Goal: Contribute content

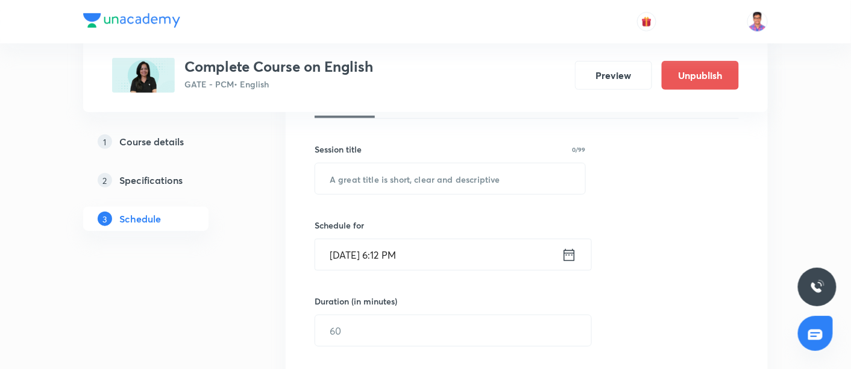
scroll to position [294, 0]
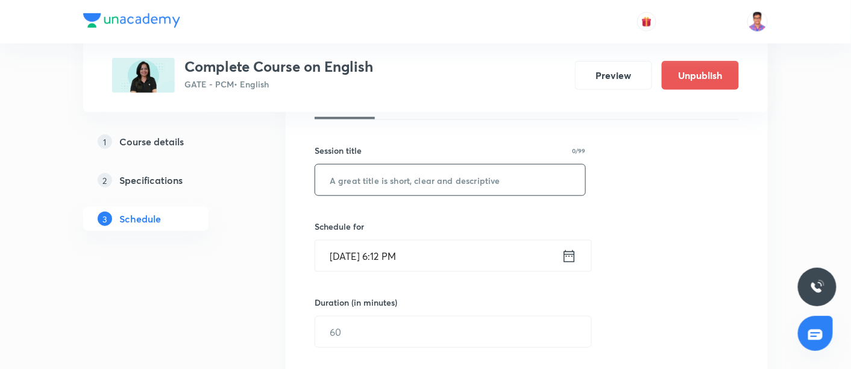
click at [383, 180] on input "text" at bounding box center [450, 180] width 270 height 31
paste input "cloze test"
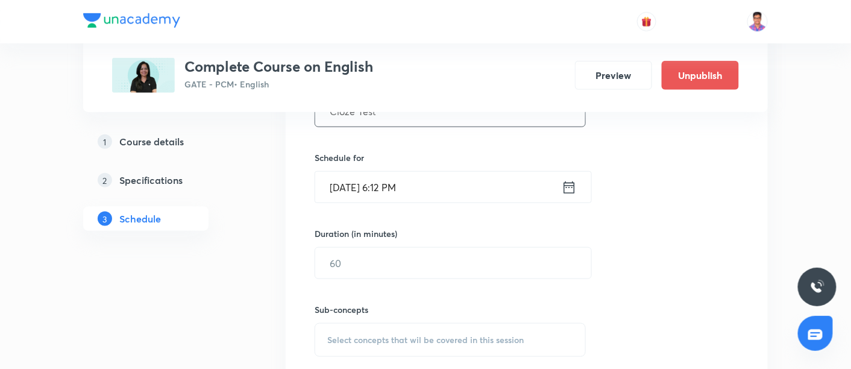
scroll to position [365, 0]
type input "Cloze Test"
click at [330, 189] on input "Oct 6, 2025, 6:12 PM" at bounding box center [438, 185] width 246 height 31
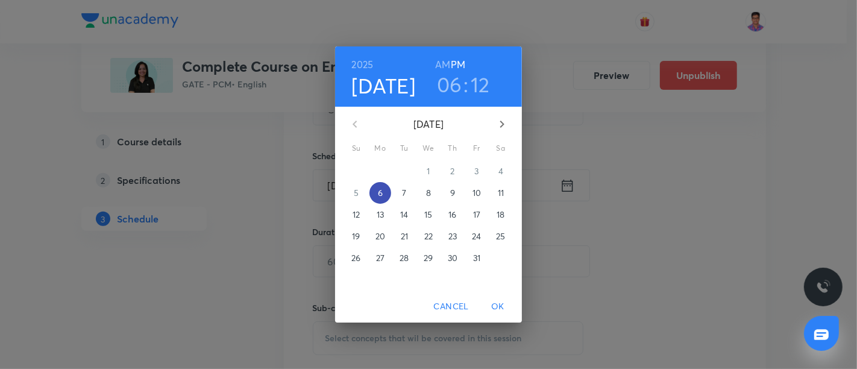
click at [382, 193] on p "6" at bounding box center [380, 193] width 5 height 12
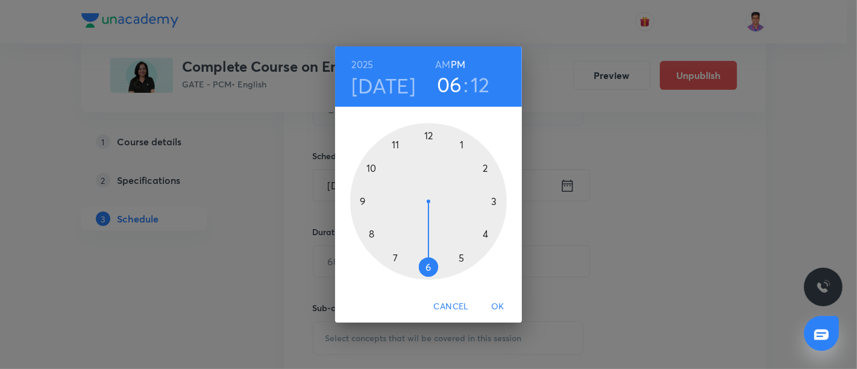
click at [367, 201] on div at bounding box center [428, 201] width 157 height 157
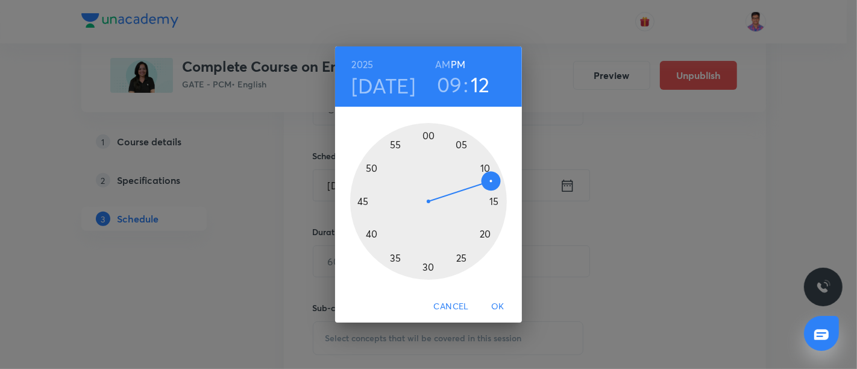
click at [427, 137] on div at bounding box center [428, 201] width 157 height 157
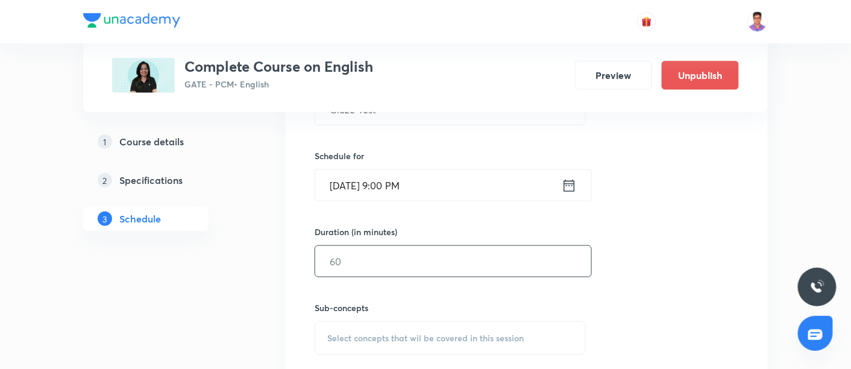
click at [394, 252] on input "text" at bounding box center [453, 261] width 276 height 31
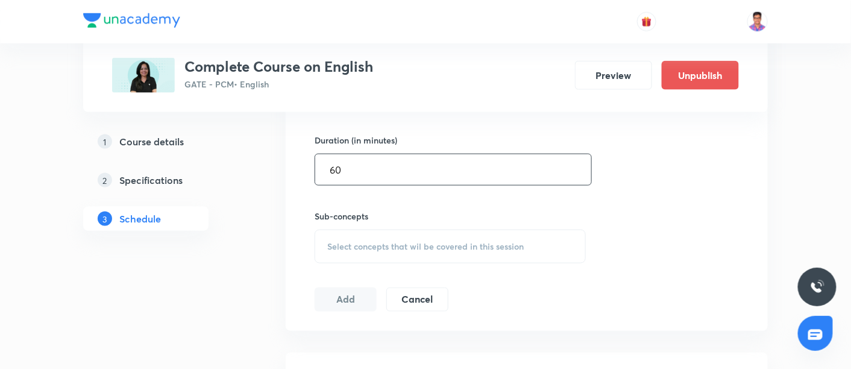
type input "60"
click at [412, 242] on span "Select concepts that wil be covered in this session" at bounding box center [425, 247] width 196 height 10
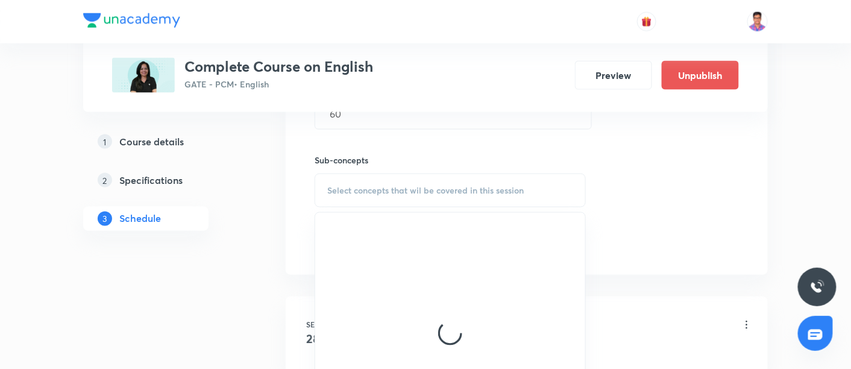
scroll to position [527, 0]
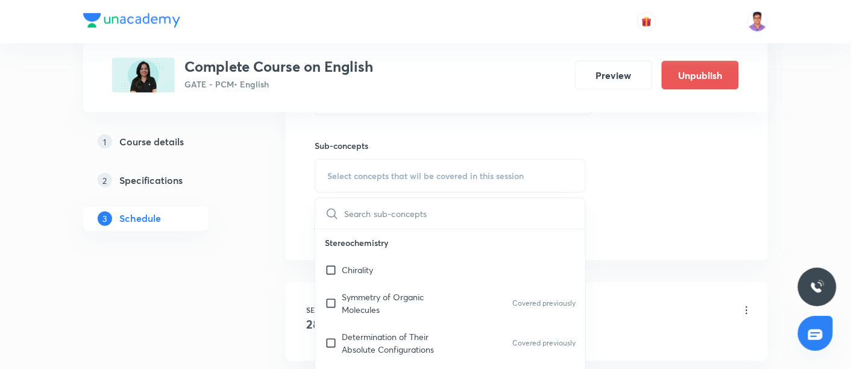
click at [403, 278] on div "Chirality" at bounding box center [450, 270] width 270 height 27
checkbox input "true"
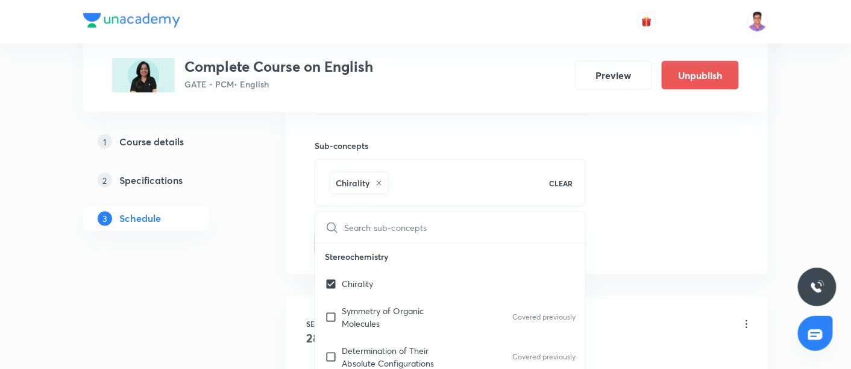
click at [668, 163] on div "Session 11 Live class Quiz Recorded classes Session title 10/99 Cloze Test ​ Sc…" at bounding box center [527, 42] width 424 height 425
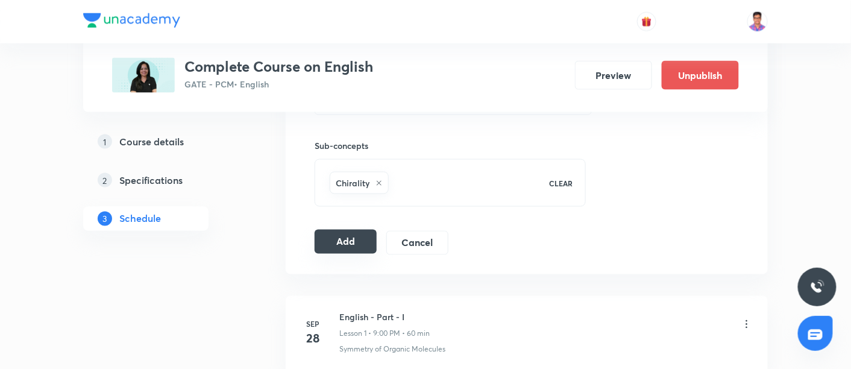
click at [353, 231] on button "Add" at bounding box center [346, 242] width 62 height 24
